Goal: Contribute content: Add original content to the website for others to see

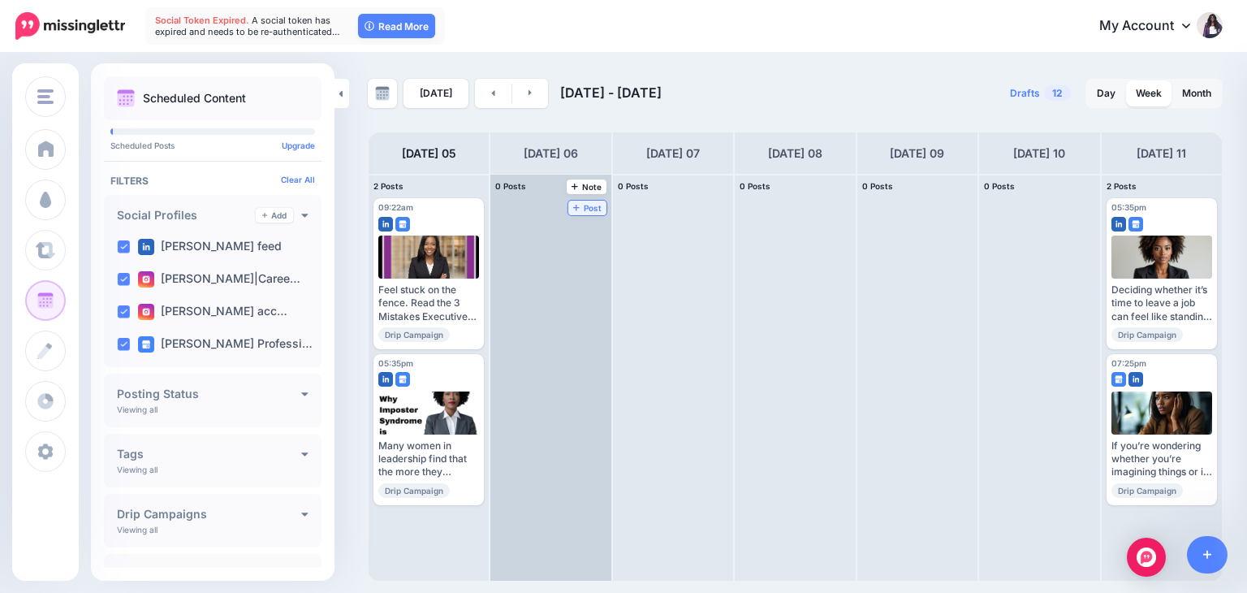
click at [573, 204] on span "Post" at bounding box center [587, 208] width 28 height 8
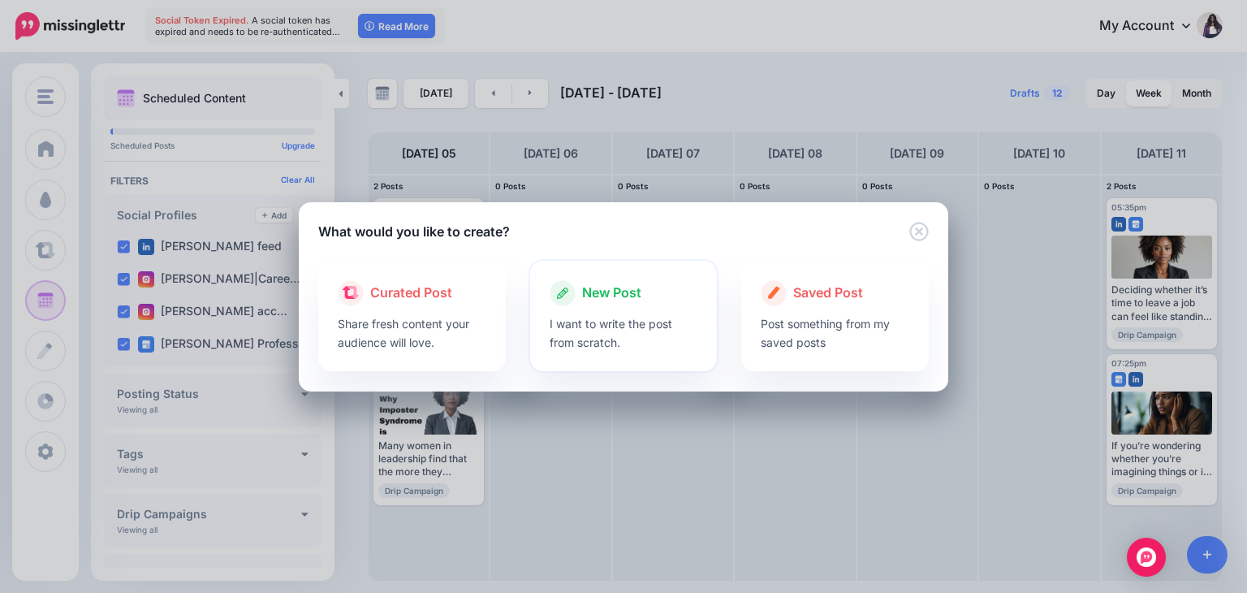
click at [595, 325] on p "I want to write the post from scratch." at bounding box center [624, 332] width 149 height 37
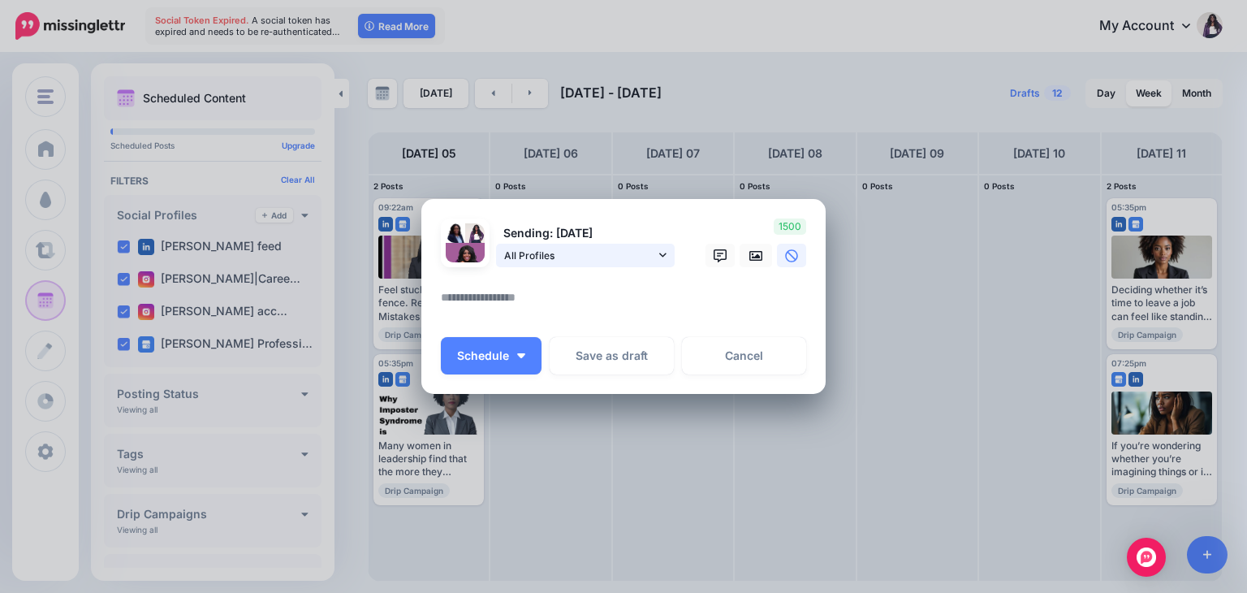
click at [667, 257] on link "All Profiles" at bounding box center [585, 256] width 179 height 24
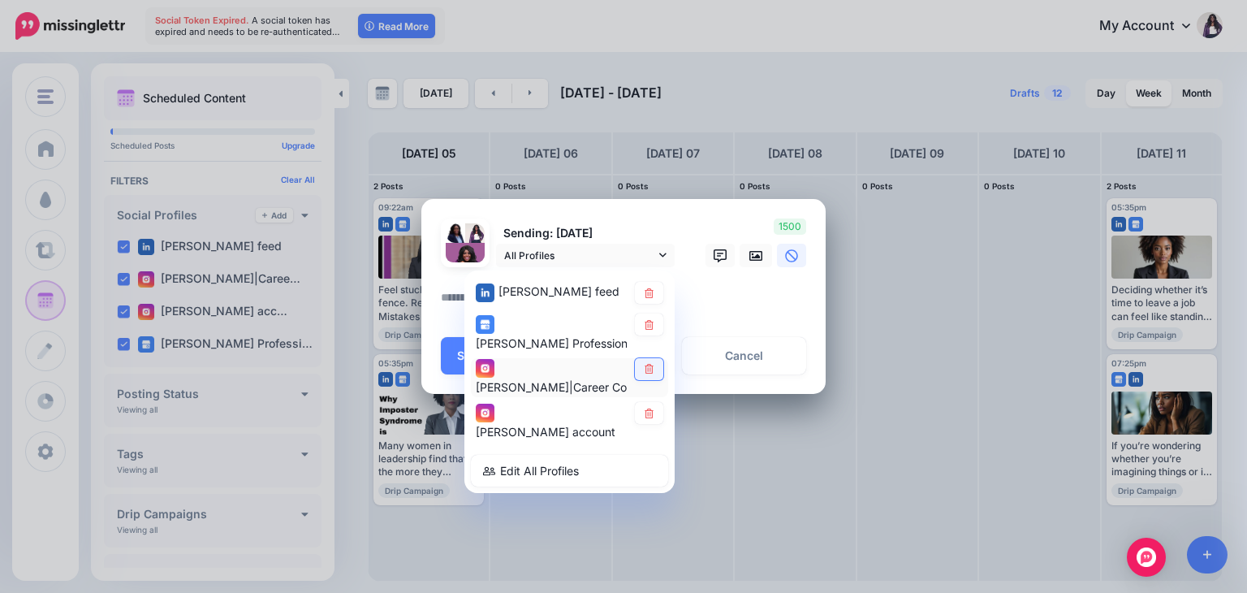
click at [637, 369] on link at bounding box center [649, 369] width 28 height 22
click at [646, 407] on link at bounding box center [649, 414] width 28 height 22
click at [721, 299] on textarea at bounding box center [628, 303] width 374 height 32
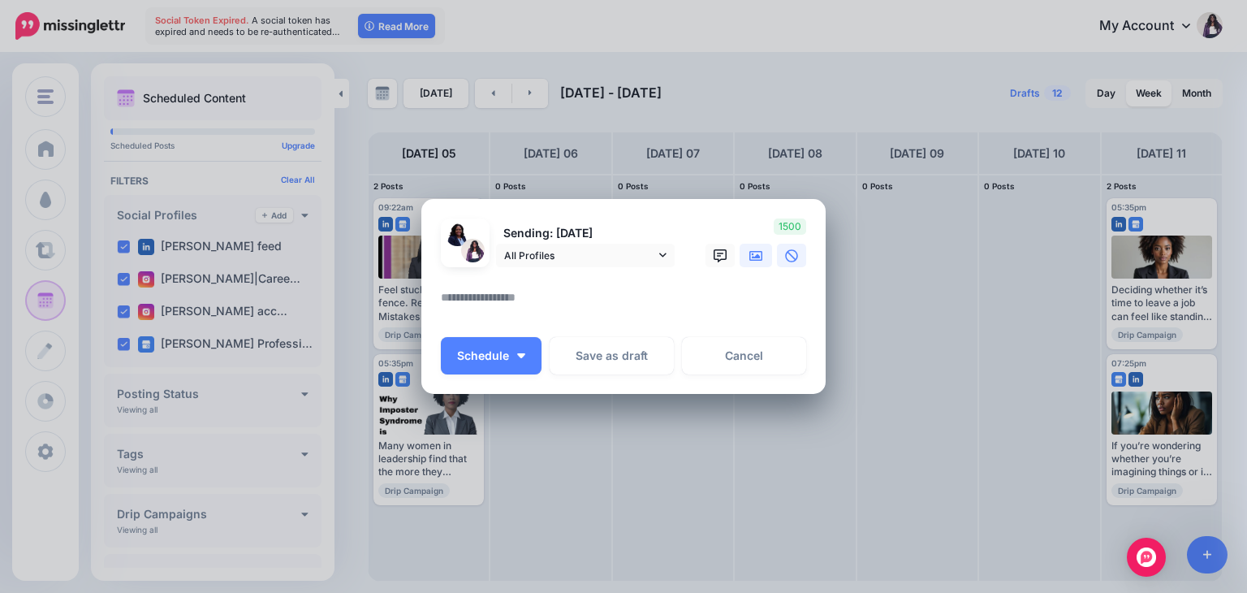
click at [754, 257] on icon at bounding box center [755, 256] width 13 height 10
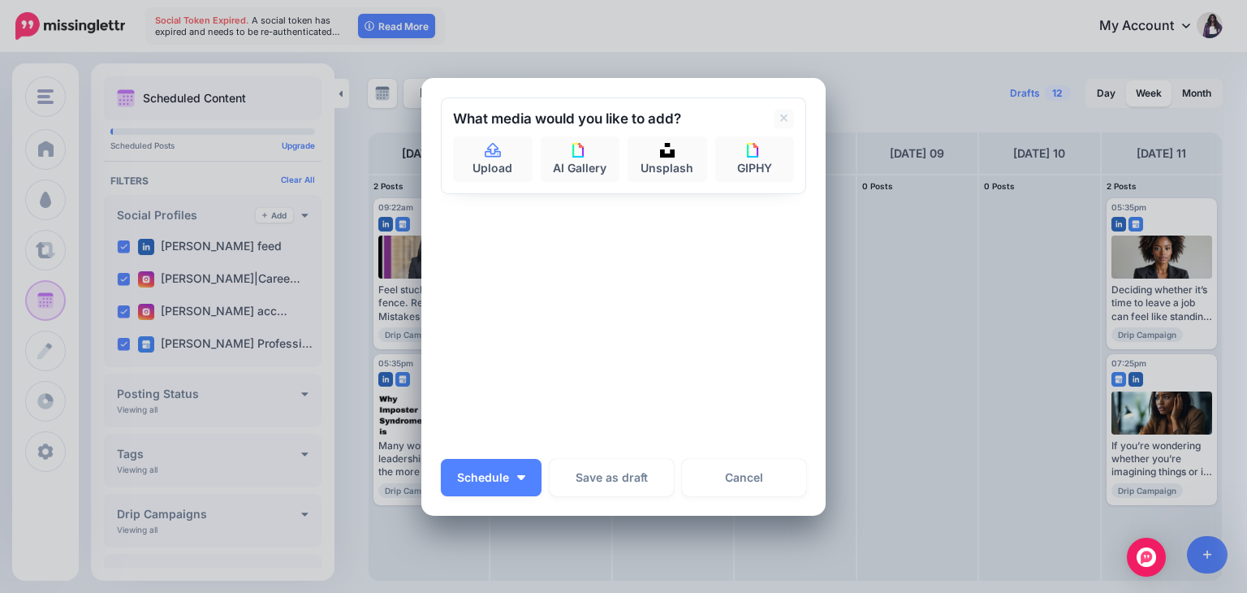
click at [569, 293] on div "Sending: [DATE] All Profiles [PERSON_NAME] feed" at bounding box center [623, 272] width 365 height 350
click at [780, 118] on icon at bounding box center [784, 118] width 8 height 13
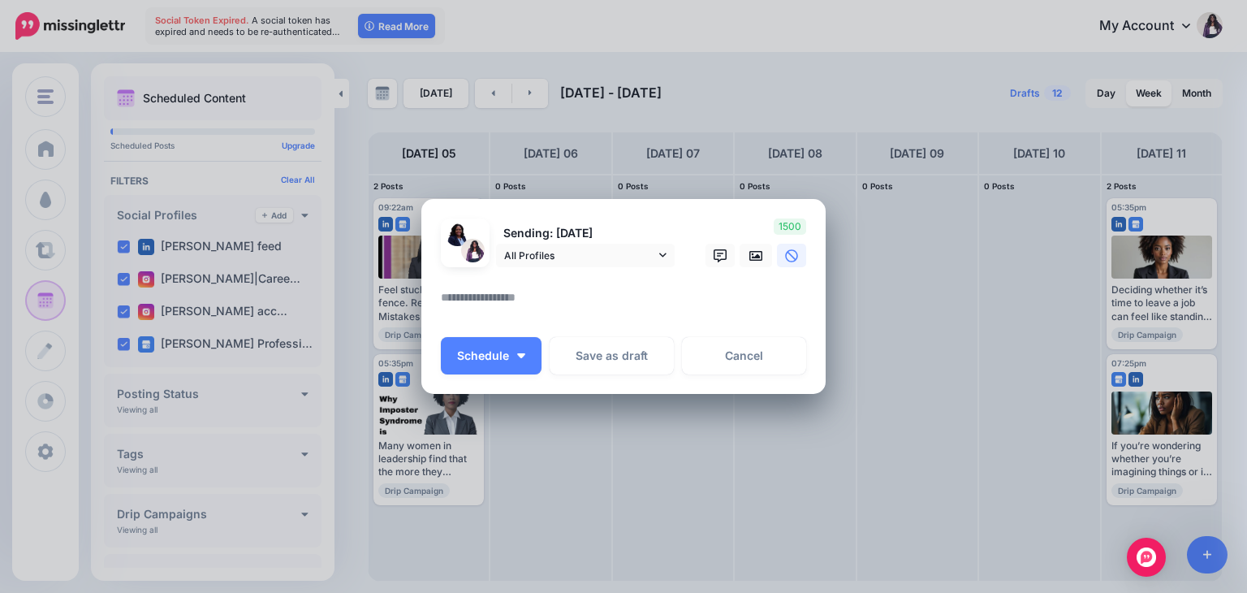
click at [514, 297] on textarea at bounding box center [628, 303] width 374 height 32
paste textarea "**********"
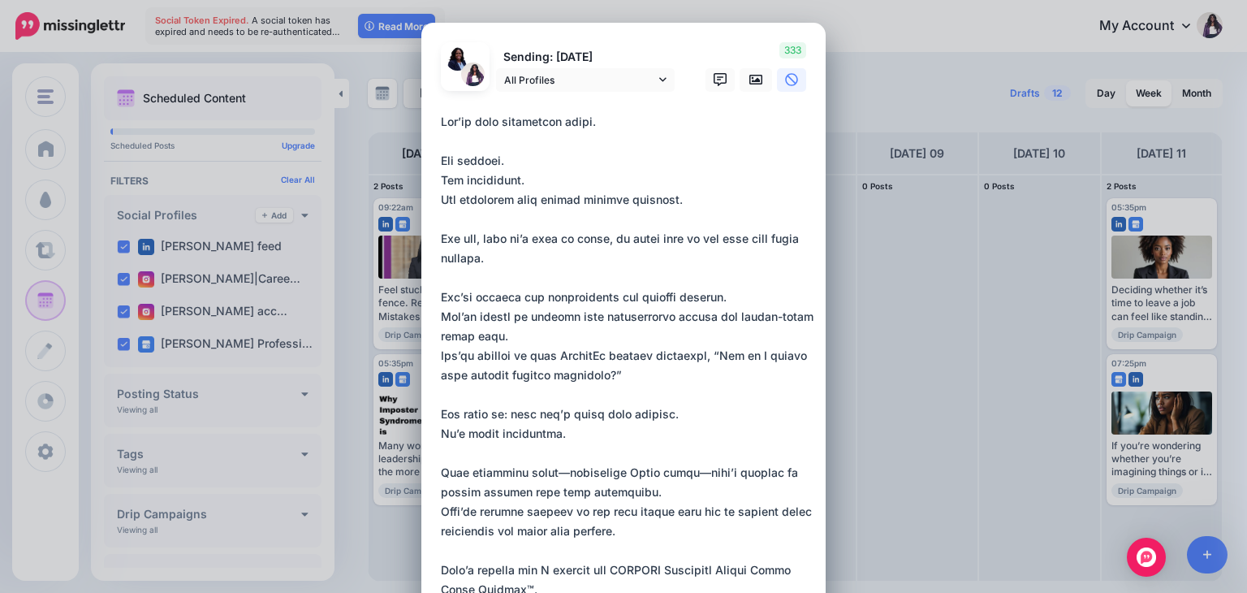
drag, startPoint x: 608, startPoint y: 121, endPoint x: 435, endPoint y: 111, distance: 173.2
click at [441, 112] on div "#CareerPivot #ExecutiveWomen #BlackWomenLeaders #LeadershipDevelopment #Visibil…" at bounding box center [628, 472] width 374 height 721
drag, startPoint x: 604, startPoint y: 121, endPoint x: 427, endPoint y: 107, distance: 177.6
click at [427, 107] on div "Loading Sending: [DATE] All Profiles" at bounding box center [623, 465] width 404 height 885
paste textarea "**********"
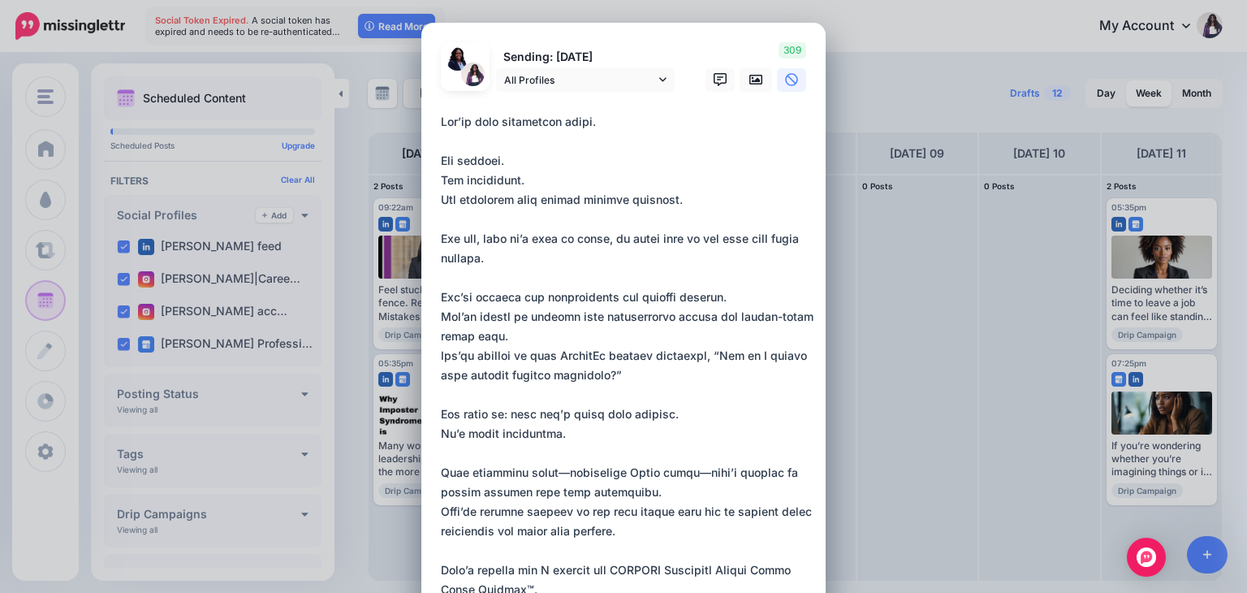
drag, startPoint x: 510, startPoint y: 199, endPoint x: 460, endPoint y: 196, distance: 50.4
click at [460, 196] on textarea at bounding box center [628, 472] width 374 height 721
paste textarea "*********"
drag, startPoint x: 765, startPoint y: 238, endPoint x: 800, endPoint y: 240, distance: 35.0
click at [800, 240] on textarea at bounding box center [628, 472] width 374 height 721
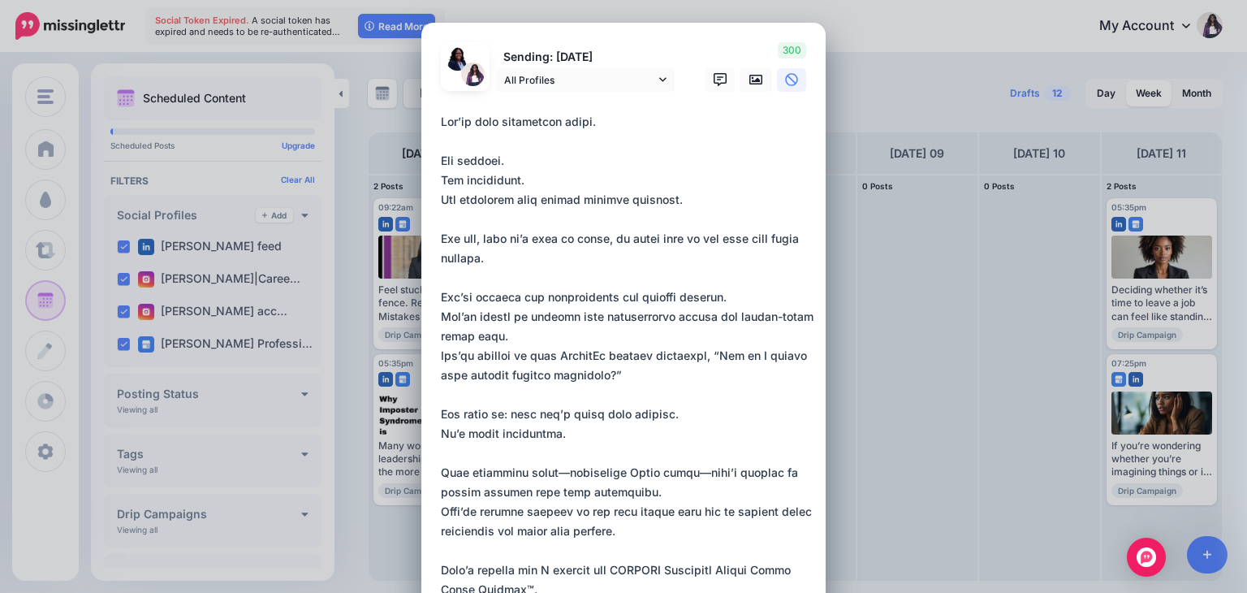
paste textarea "*****"
click at [729, 298] on textarea at bounding box center [628, 472] width 374 height 721
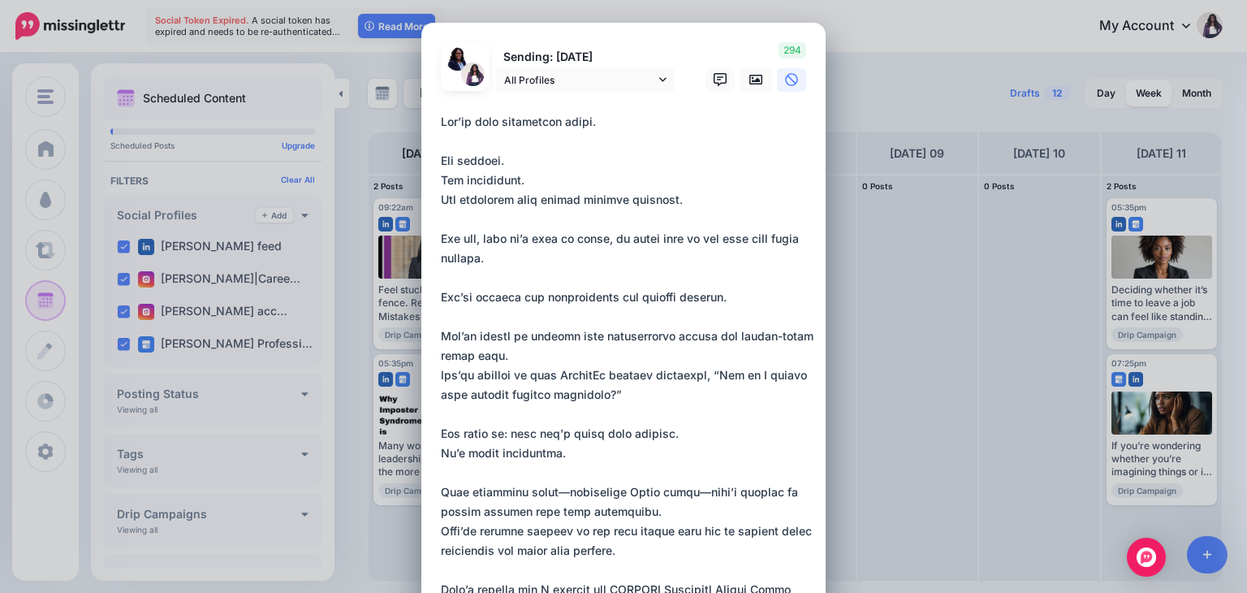
click at [571, 356] on textarea at bounding box center [628, 482] width 374 height 741
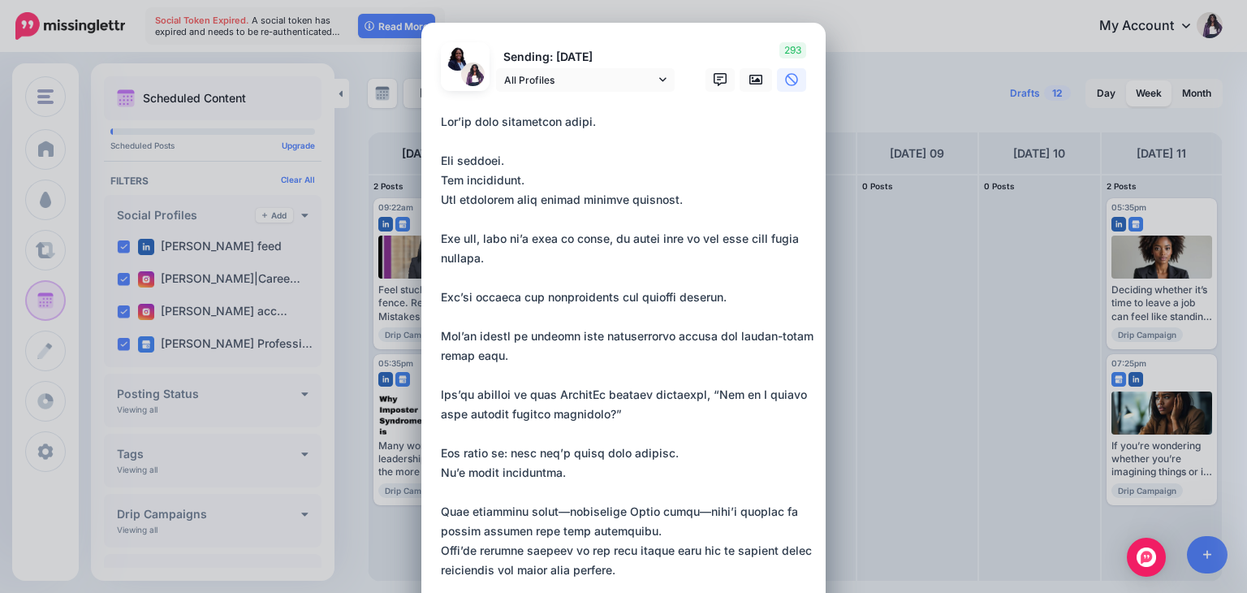
drag, startPoint x: 709, startPoint y: 391, endPoint x: 600, endPoint y: 409, distance: 110.4
click at [600, 409] on textarea at bounding box center [628, 492] width 374 height 760
paste textarea "**********"
drag, startPoint x: 500, startPoint y: 451, endPoint x: 432, endPoint y: 452, distance: 68.2
click at [432, 452] on div "Loading Sending: [DATE] All Profiles" at bounding box center [623, 485] width 404 height 924
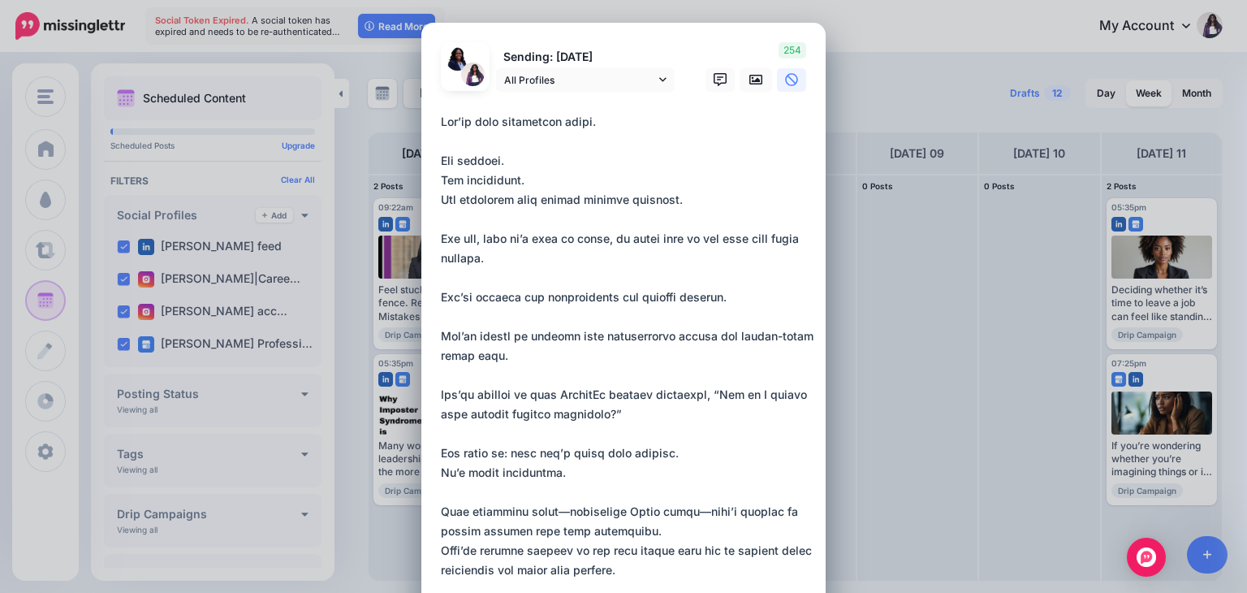
click at [432, 452] on div "Loading Sending: [DATE] All Profiles" at bounding box center [623, 485] width 404 height 924
drag, startPoint x: 500, startPoint y: 456, endPoint x: 421, endPoint y: 451, distance: 78.9
click at [421, 451] on div "Loading Sending: [DATE] All Profiles" at bounding box center [623, 485] width 404 height 924
paste textarea "**********"
drag, startPoint x: 536, startPoint y: 473, endPoint x: 428, endPoint y: 467, distance: 108.2
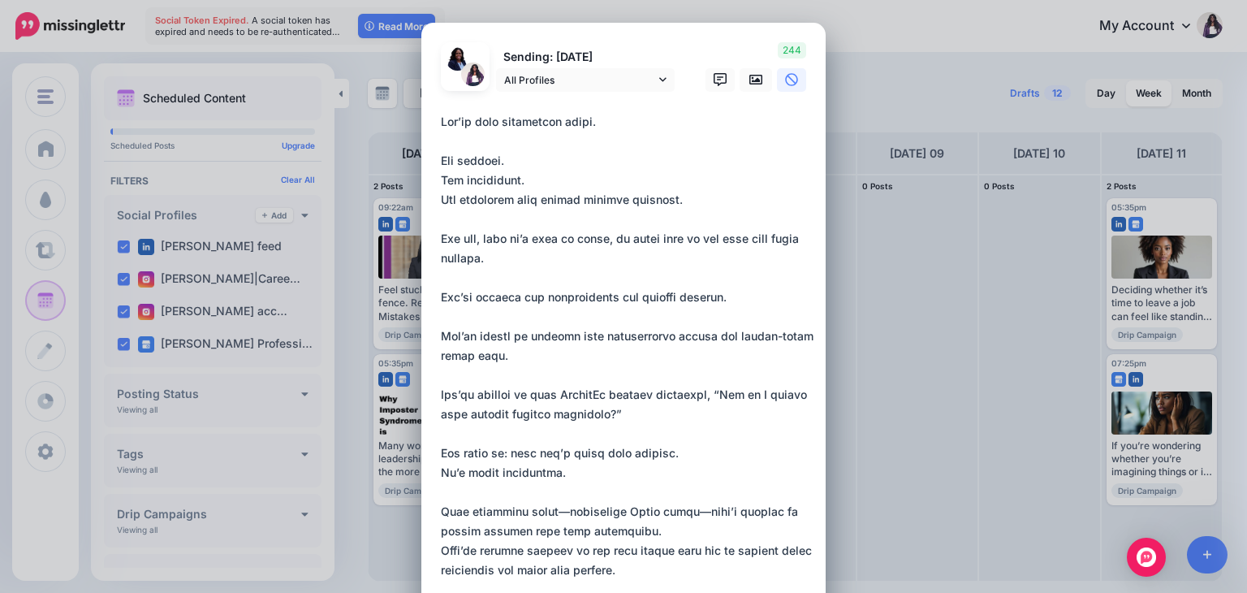
click at [428, 467] on div "Loading Sending: [DATE] All Profiles" at bounding box center [623, 485] width 404 height 924
paste textarea "**********"
click at [570, 514] on textarea at bounding box center [628, 492] width 374 height 760
click at [705, 513] on textarea at bounding box center [628, 492] width 374 height 760
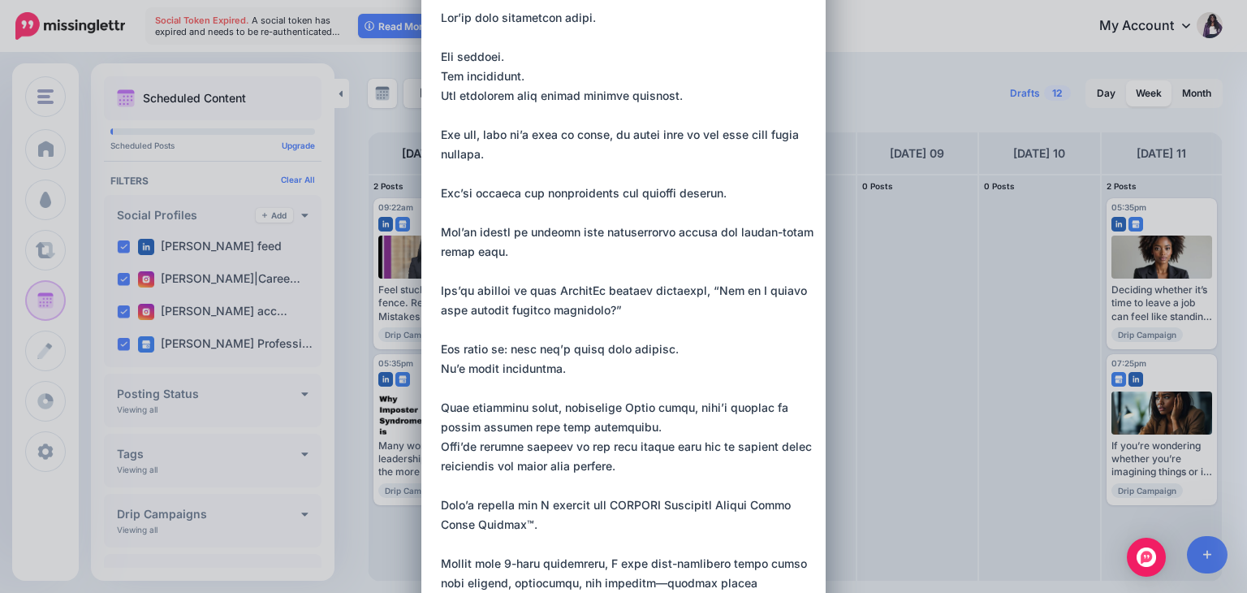
scroll to position [109, 0]
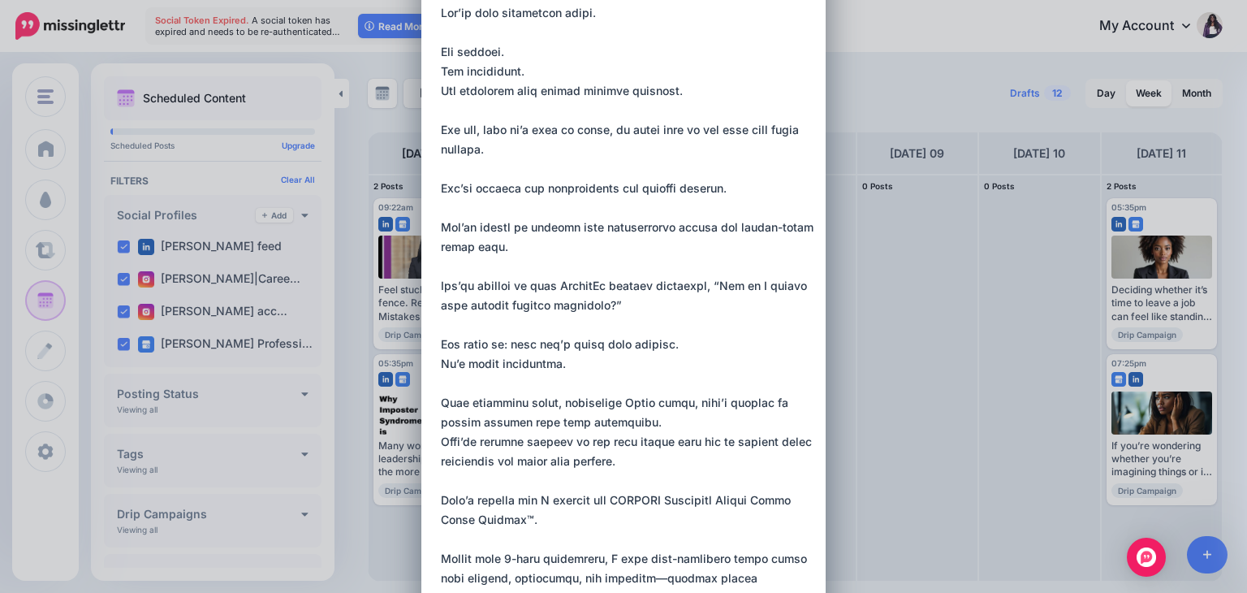
click at [650, 422] on textarea at bounding box center [628, 383] width 374 height 760
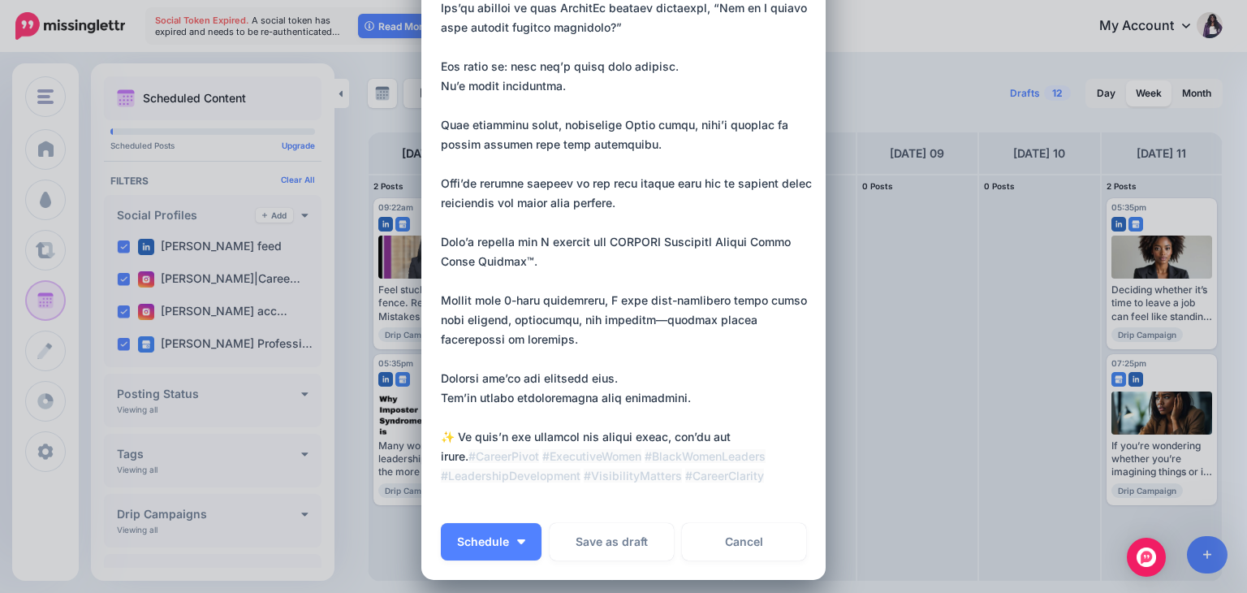
scroll to position [388, 0]
drag, startPoint x: 510, startPoint y: 202, endPoint x: 464, endPoint y: 202, distance: 46.3
click at [464, 202] on textarea at bounding box center [628, 114] width 374 height 780
paste textarea
drag, startPoint x: 520, startPoint y: 200, endPoint x: 461, endPoint y: 200, distance: 58.5
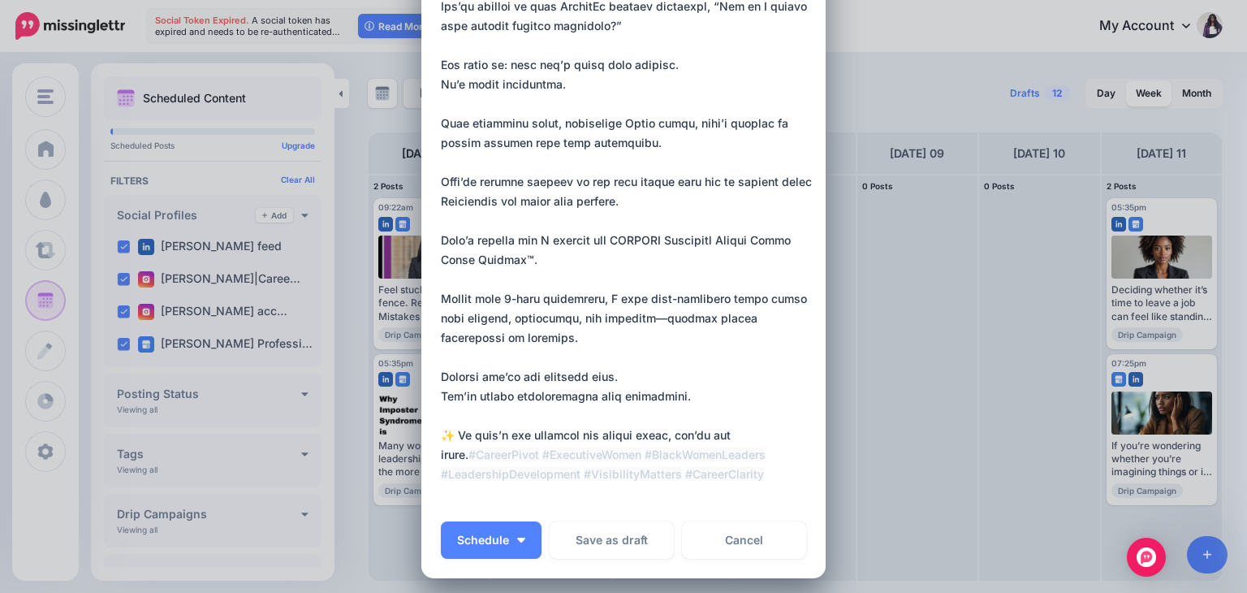
click at [461, 200] on textarea at bounding box center [628, 114] width 374 height 780
paste textarea "**********"
click at [607, 241] on textarea at bounding box center [628, 114] width 374 height 780
drag, startPoint x: 611, startPoint y: 235, endPoint x: 624, endPoint y: 255, distance: 23.9
click at [624, 255] on textarea at bounding box center [628, 114] width 374 height 780
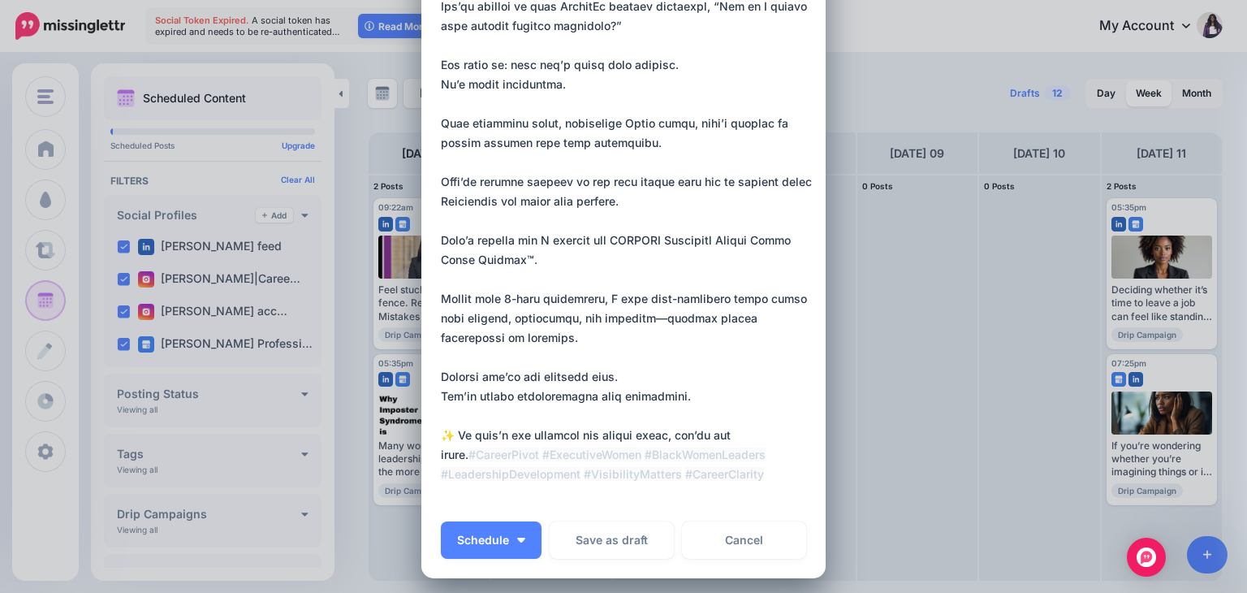
paste textarea "**********"
click at [646, 315] on textarea at bounding box center [628, 114] width 374 height 780
drag, startPoint x: 611, startPoint y: 394, endPoint x: 659, endPoint y: 397, distance: 48.0
click at [659, 397] on textarea at bounding box center [628, 114] width 374 height 780
paste textarea "**********"
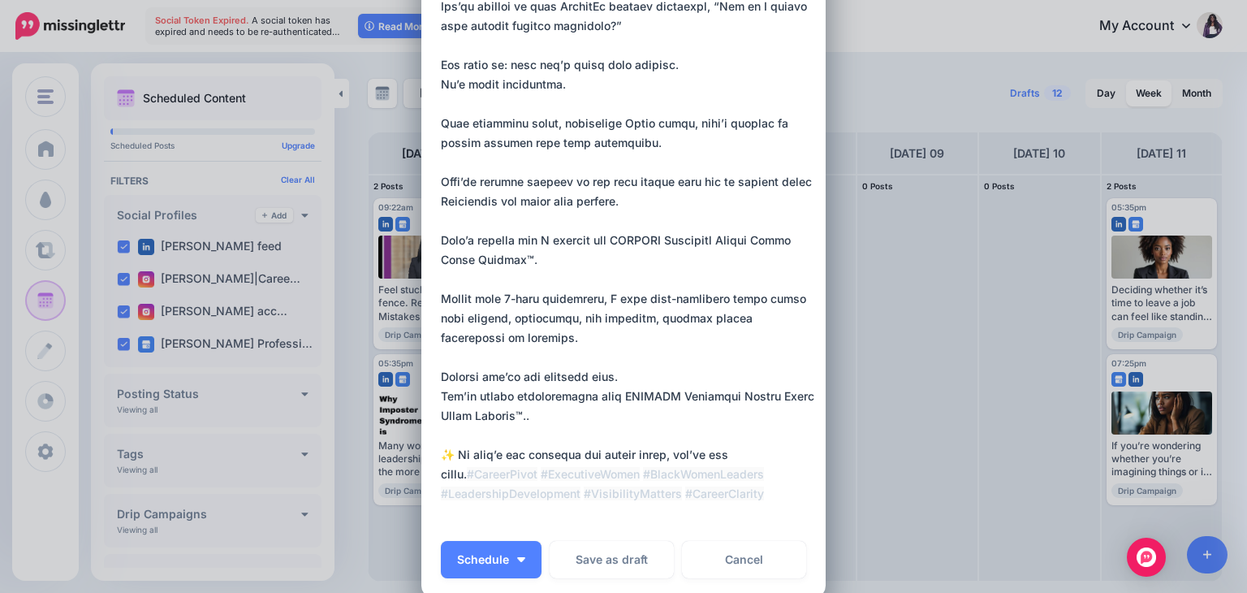
drag, startPoint x: 532, startPoint y: 416, endPoint x: 613, endPoint y: 395, distance: 83.7
click at [613, 395] on textarea at bounding box center [628, 123] width 374 height 799
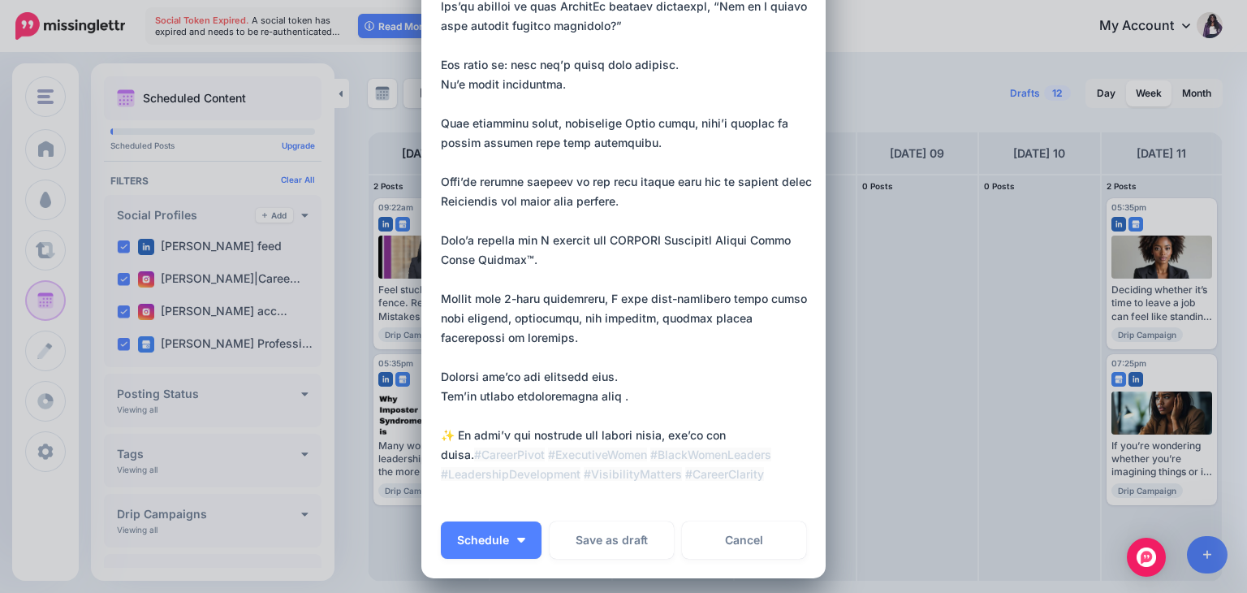
drag, startPoint x: 520, startPoint y: 198, endPoint x: 462, endPoint y: 202, distance: 57.8
click at [462, 202] on textarea at bounding box center [628, 114] width 374 height 780
click at [609, 395] on textarea at bounding box center [628, 114] width 374 height 780
paste textarea "**********"
drag, startPoint x: 779, startPoint y: 436, endPoint x: 448, endPoint y: 432, distance: 330.5
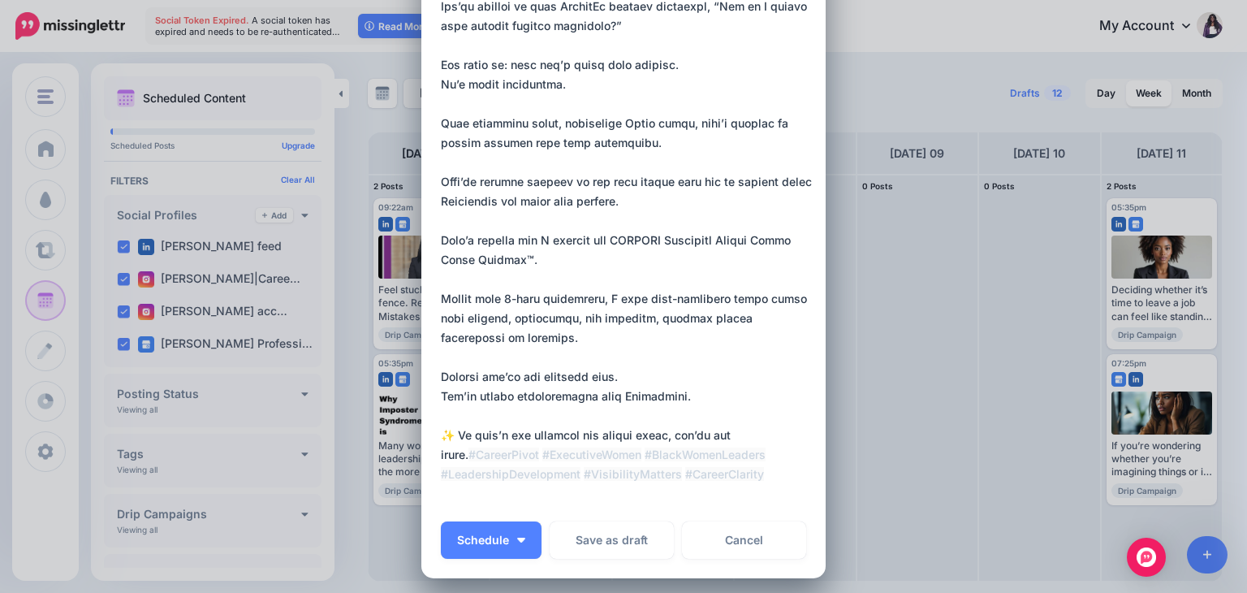
click at [448, 432] on textarea at bounding box center [628, 114] width 374 height 780
paste textarea "**********"
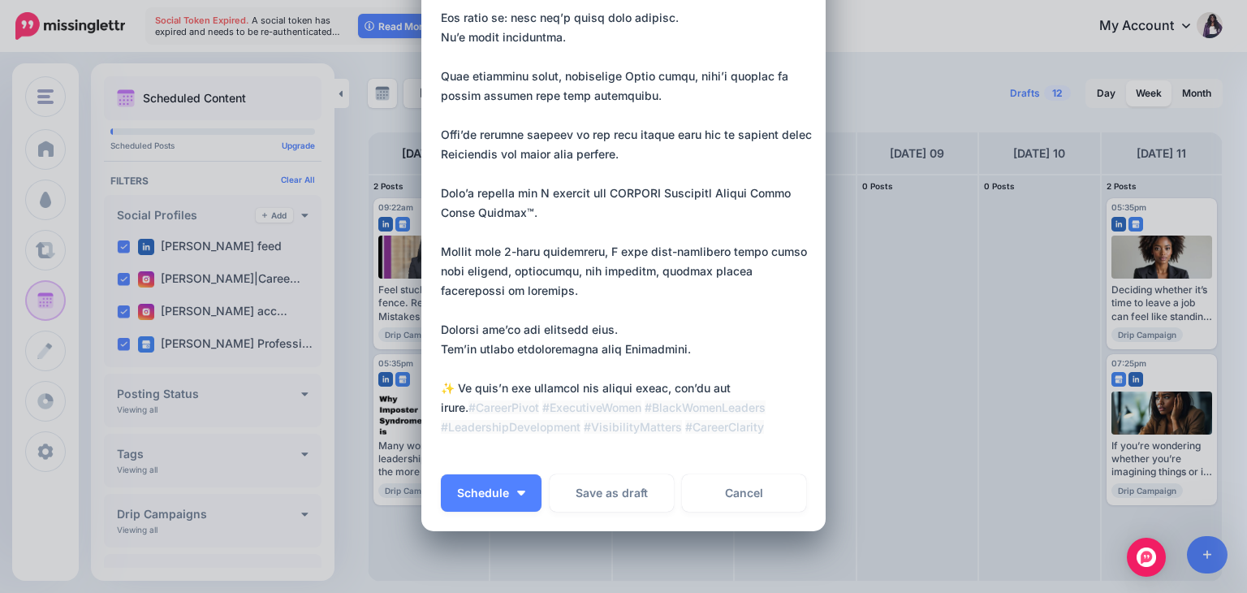
scroll to position [438, 0]
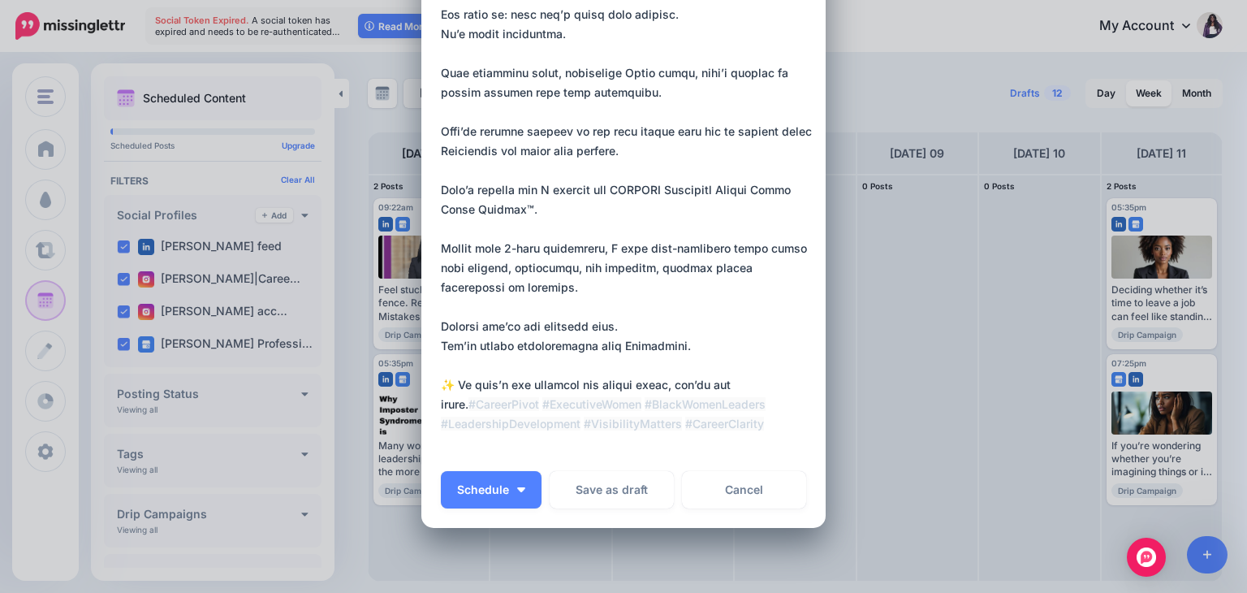
drag, startPoint x: 610, startPoint y: 422, endPoint x: 731, endPoint y: 422, distance: 121.0
click at [731, 422] on textarea at bounding box center [628, 64] width 374 height 780
click at [677, 444] on textarea at bounding box center [628, 64] width 374 height 780
drag, startPoint x: 676, startPoint y: 441, endPoint x: 783, endPoint y: 436, distance: 107.3
click at [783, 436] on textarea at bounding box center [628, 64] width 374 height 780
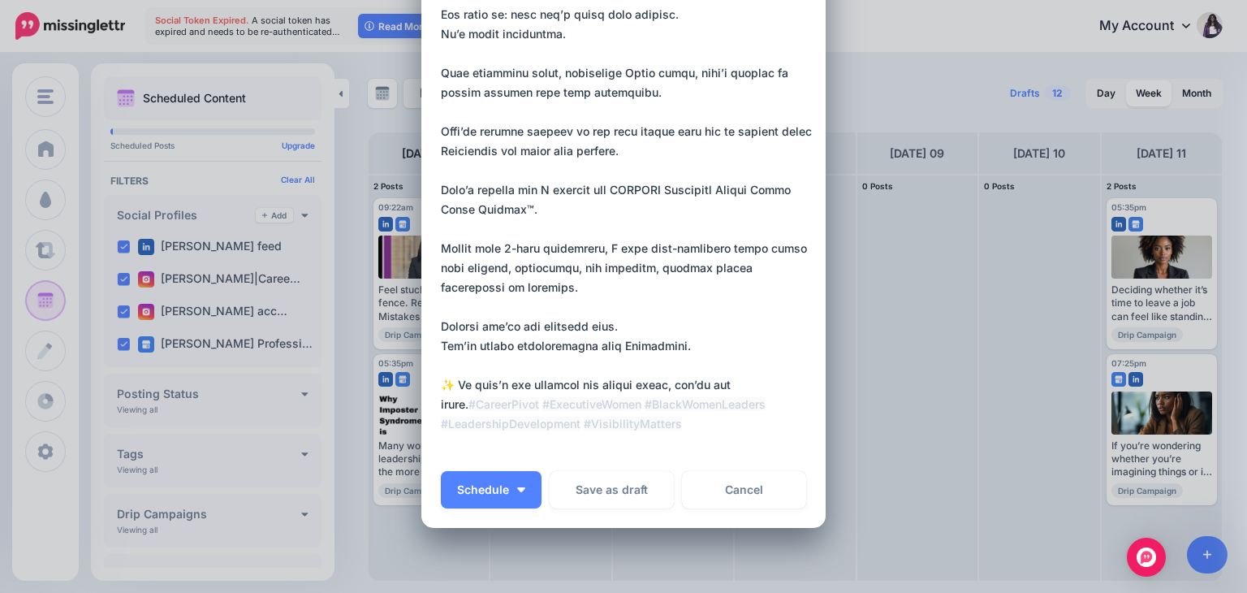
drag, startPoint x: 575, startPoint y: 443, endPoint x: 469, endPoint y: 441, distance: 106.4
click at [469, 441] on textarea at bounding box center [628, 64] width 374 height 780
click at [558, 447] on textarea at bounding box center [628, 64] width 374 height 780
click at [572, 442] on textarea at bounding box center [628, 64] width 374 height 780
drag, startPoint x: 572, startPoint y: 442, endPoint x: 432, endPoint y: 441, distance: 140.5
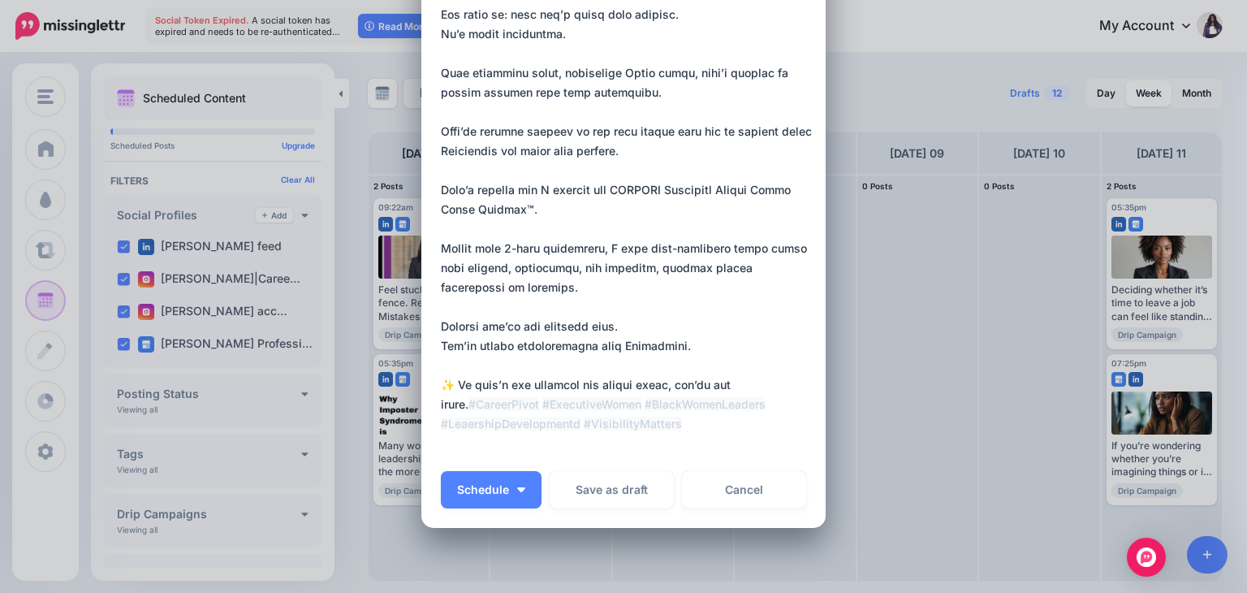
click at [432, 441] on div "Loading Sending: [DATE] All Profiles" at bounding box center [623, 56] width 404 height 944
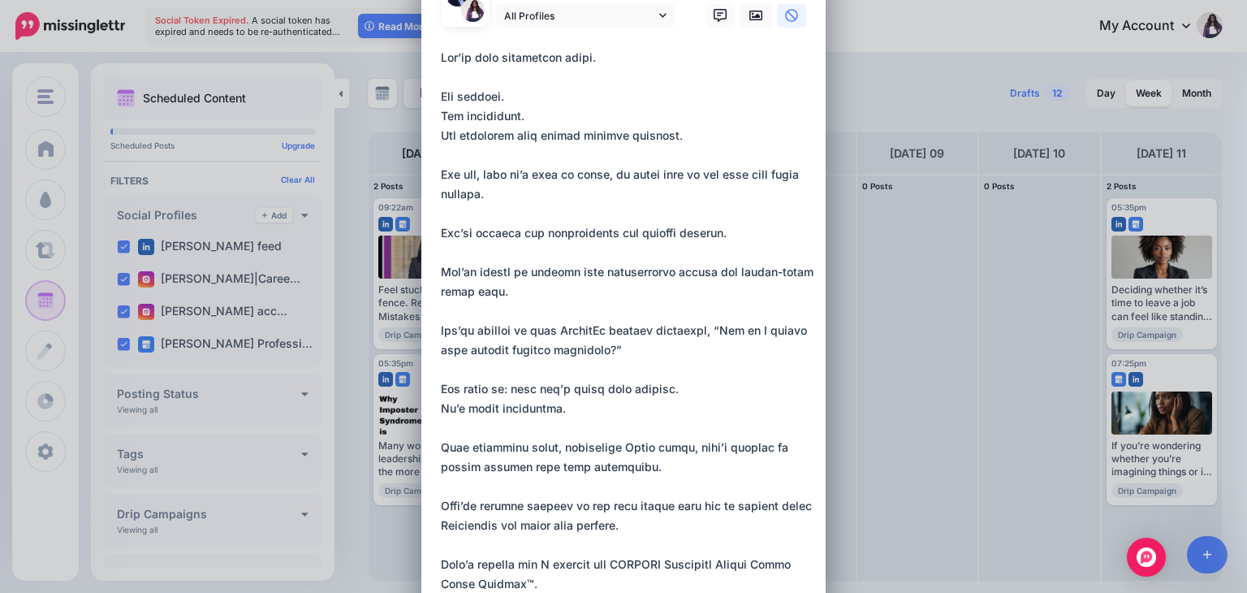
scroll to position [0, 0]
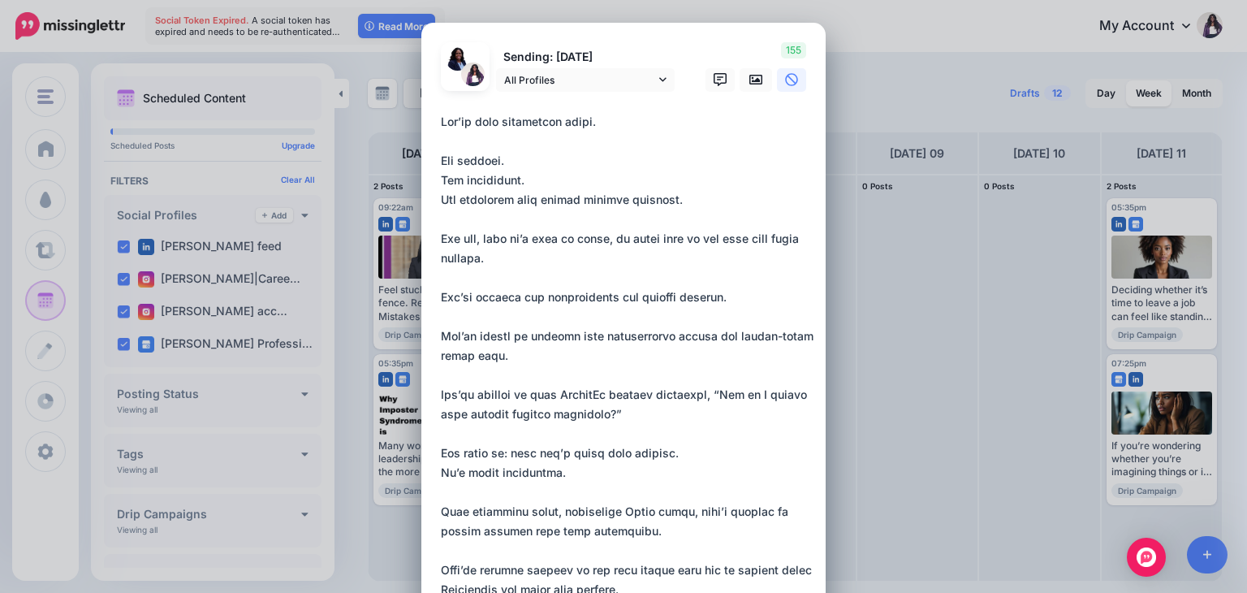
click at [441, 122] on textarea at bounding box center [628, 502] width 374 height 780
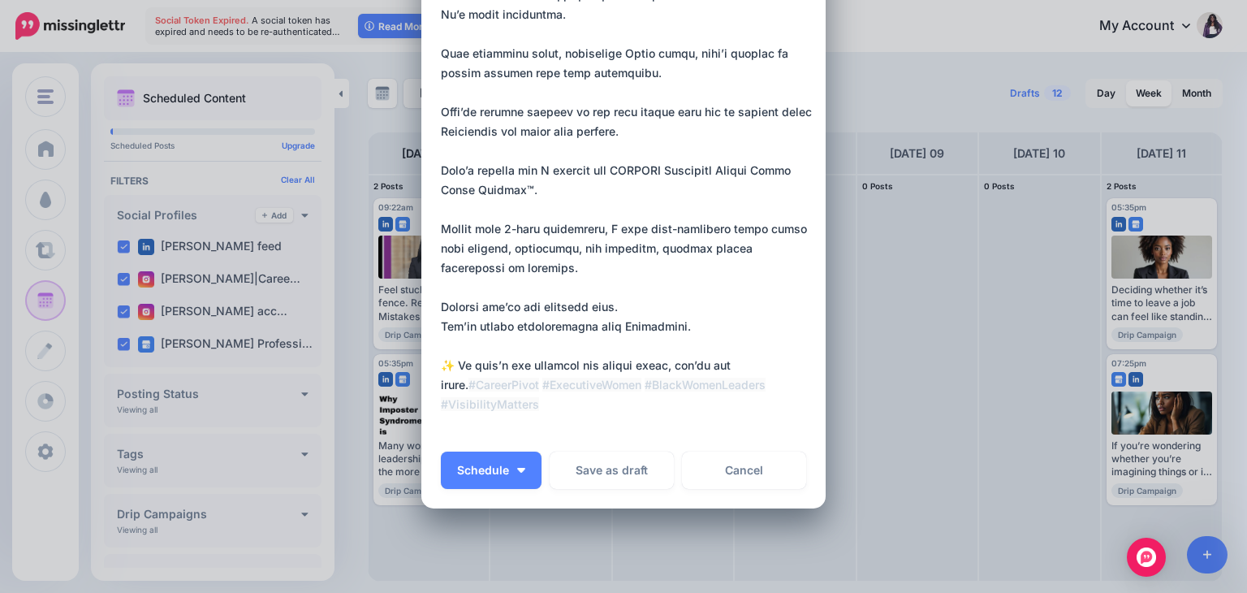
scroll to position [549, 0]
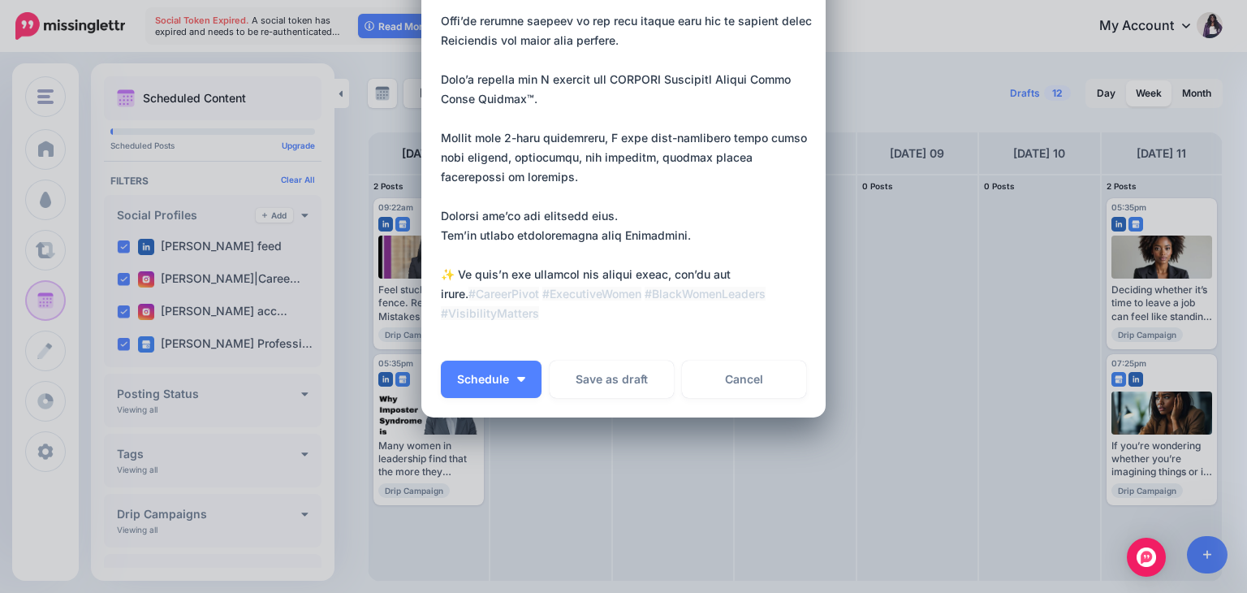
drag, startPoint x: 435, startPoint y: 122, endPoint x: 592, endPoint y: 336, distance: 265.6
type textarea "**********"
